Goal: Answer question/provide support

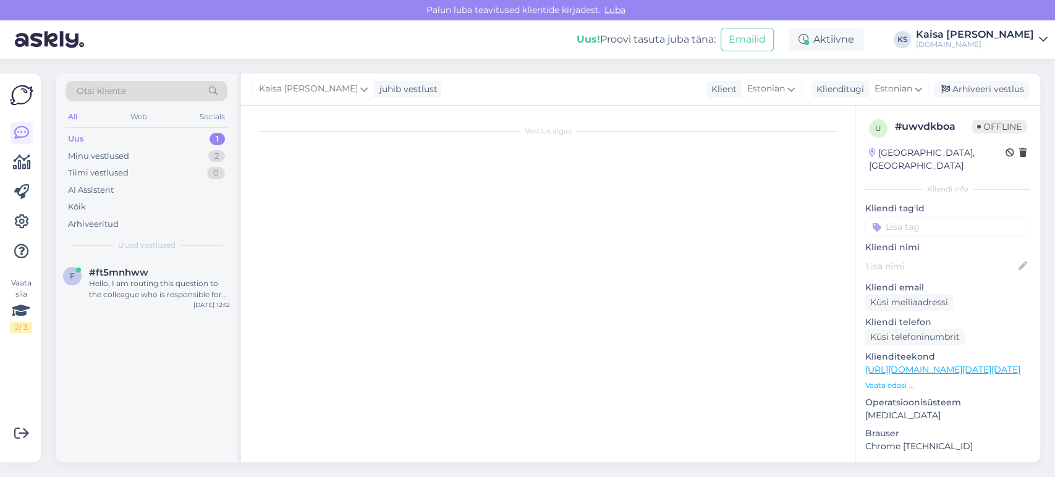
scroll to position [46, 0]
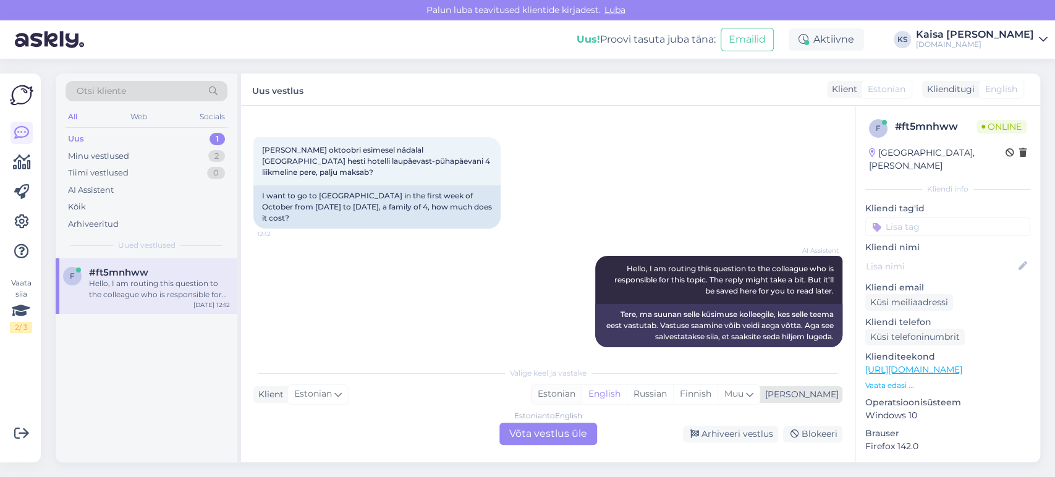
click at [581, 394] on div "Estonian" at bounding box center [556, 394] width 50 height 19
click at [583, 429] on div "Estonian to Estonian Võta vestlus üle" at bounding box center [548, 434] width 98 height 22
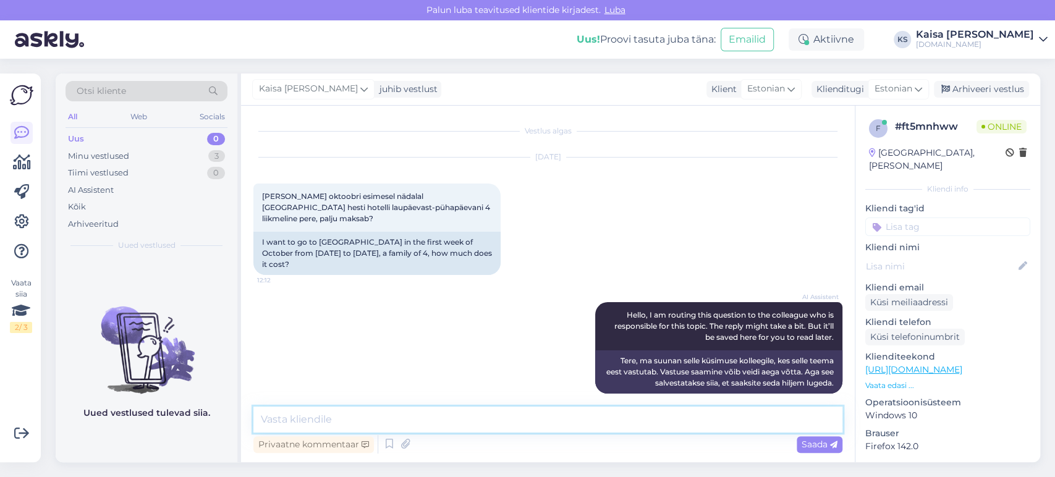
click at [552, 419] on textarea at bounding box center [547, 419] width 589 height 26
type textarea "Tere, palun täpsustage kuupäevi ning laste vanuseid."
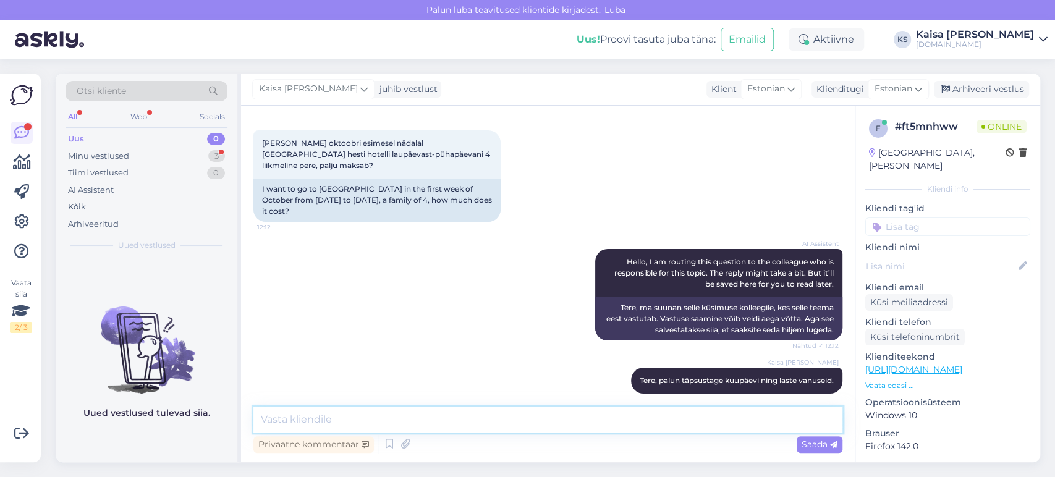
scroll to position [106, 0]
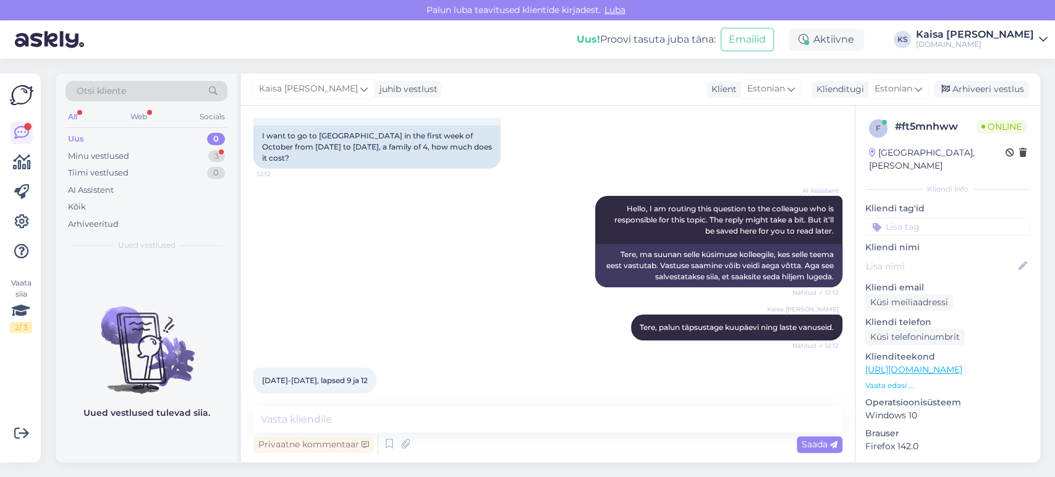
click at [906, 380] on p "Vaata edasi ..." at bounding box center [947, 385] width 165 height 11
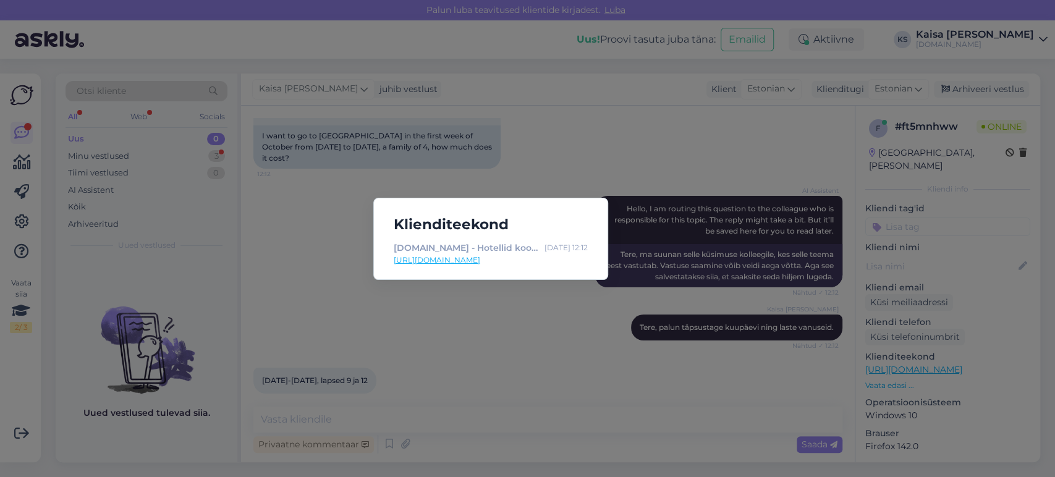
click at [478, 259] on link "[URL][DOMAIN_NAME]" at bounding box center [491, 260] width 194 height 11
click at [424, 364] on div "Klienditeekond [DOMAIN_NAME] - Hotellid koos võluvate lisavõimalustega [DATE] 1…" at bounding box center [527, 238] width 1055 height 477
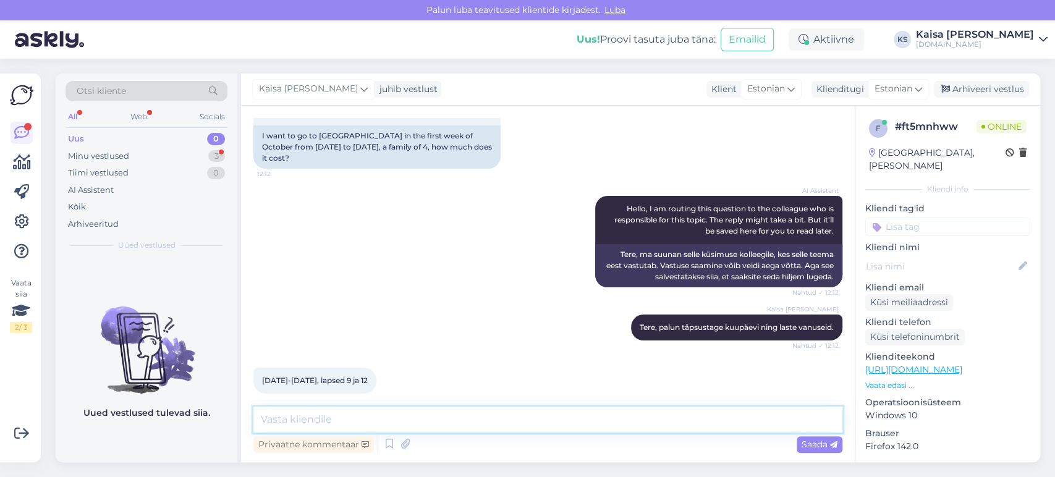
click at [445, 420] on textarea at bounding box center [547, 419] width 589 height 26
paste textarea "[URL][DOMAIN_NAME][DATE][DATE]"
type textarea "Tänan, otselink paketi juurde on siin: [URL][DOMAIN_NAME][DATE][DATE]"
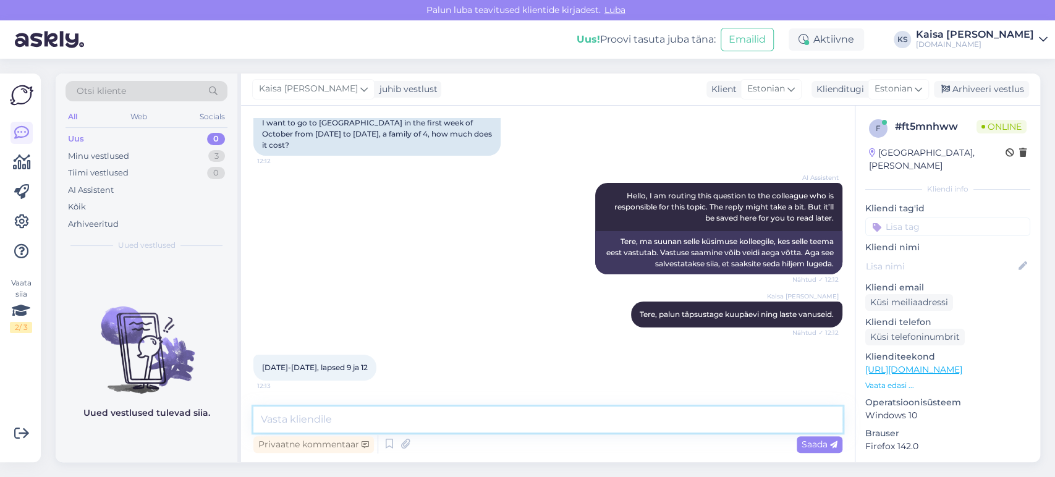
scroll to position [271, 0]
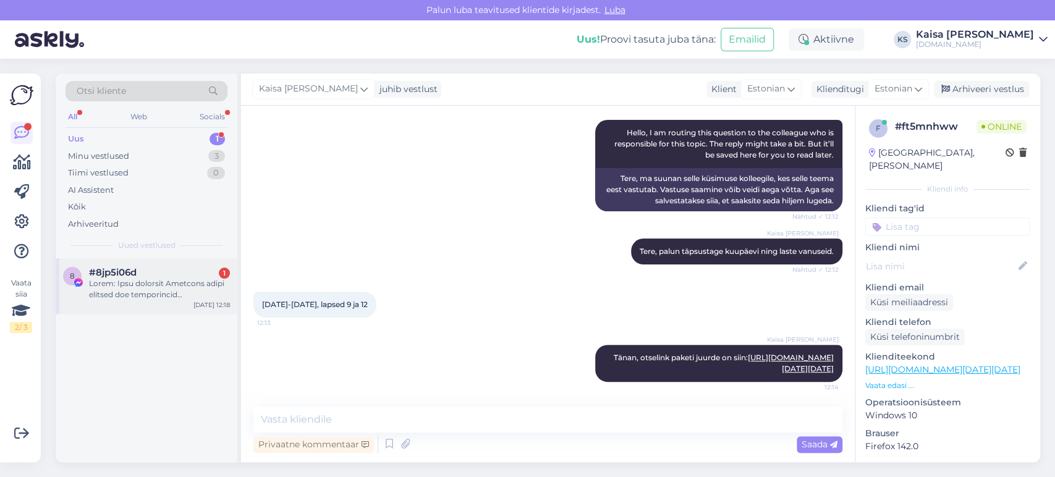
click at [154, 284] on div at bounding box center [159, 289] width 141 height 22
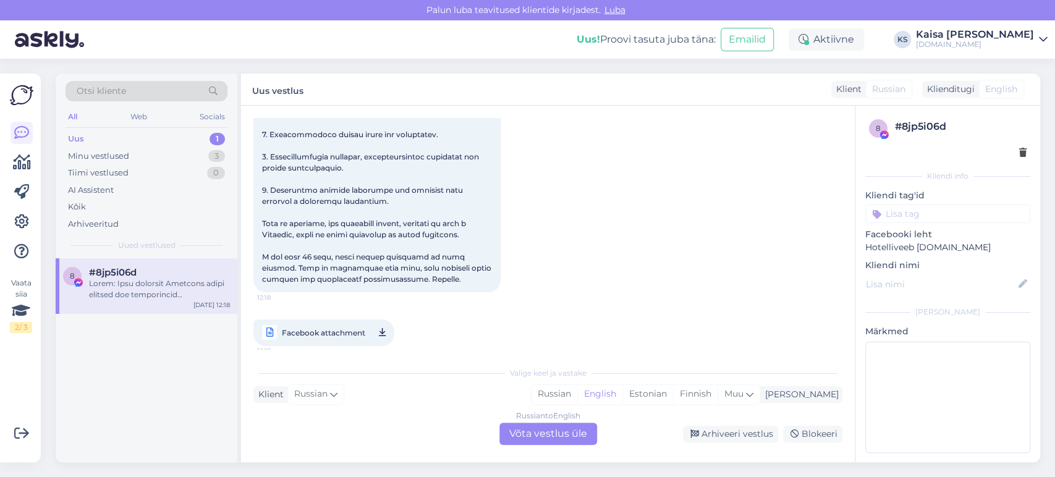
scroll to position [161, 0]
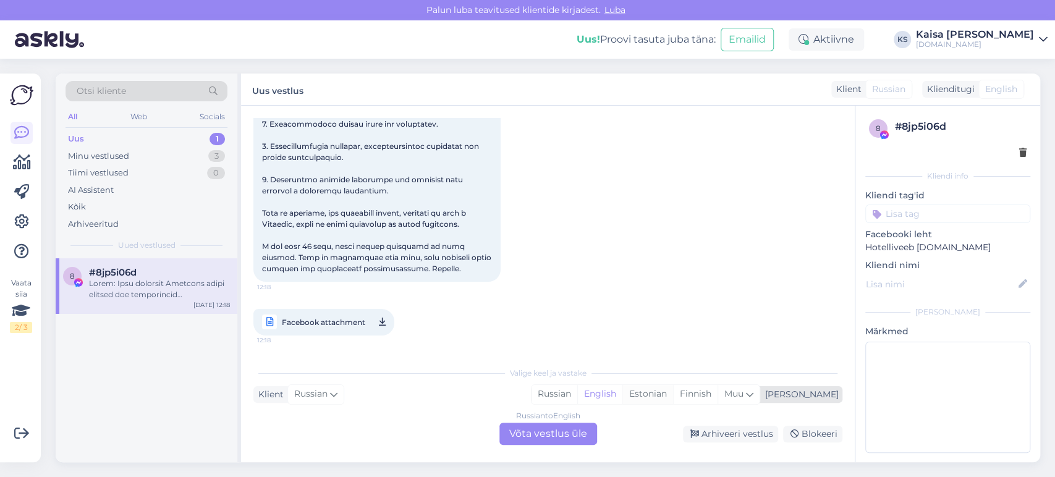
click at [673, 401] on div "Estonian" at bounding box center [647, 394] width 51 height 19
click at [567, 429] on div "Russian to Estonian Võta vestlus üle" at bounding box center [548, 434] width 98 height 22
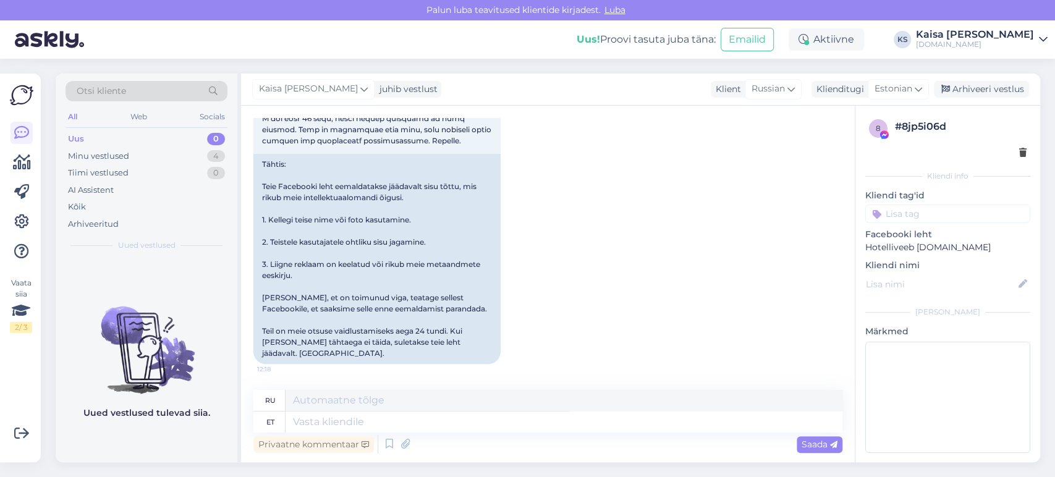
scroll to position [331, 0]
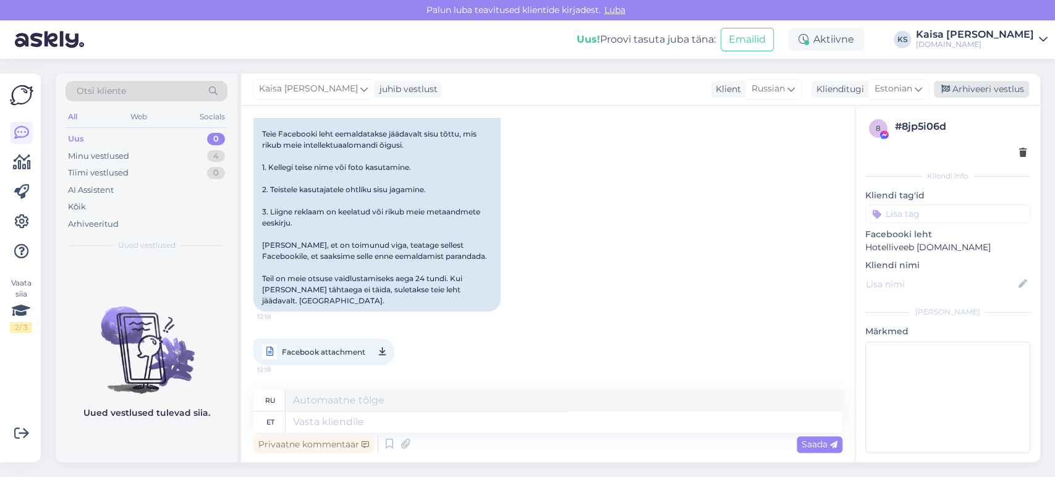
click at [984, 92] on div "Arhiveeri vestlus" at bounding box center [980, 89] width 95 height 17
